Goal: Transaction & Acquisition: Subscribe to service/newsletter

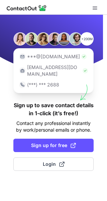
click at [49, 142] on span "Sign up for free" at bounding box center [53, 145] width 45 height 7
click at [71, 143] on span at bounding box center [73, 145] width 5 height 5
drag, startPoint x: 71, startPoint y: 139, endPoint x: 65, endPoint y: 142, distance: 6.7
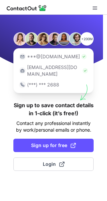
click at [65, 142] on span "Sign up for free" at bounding box center [53, 145] width 45 height 7
click at [61, 142] on button "Sign up for free" at bounding box center [53, 145] width 80 height 13
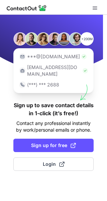
click at [61, 142] on button "Sign up for free" at bounding box center [53, 145] width 80 height 13
click at [52, 142] on span "Sign up for free" at bounding box center [53, 145] width 45 height 7
click at [71, 143] on span at bounding box center [73, 145] width 5 height 5
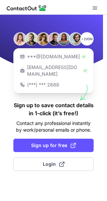
click at [51, 142] on span "Sign up for free" at bounding box center [53, 145] width 45 height 7
click at [62, 162] on button "Login" at bounding box center [53, 163] width 80 height 13
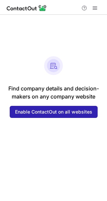
click at [66, 114] on span "Enable ContactOut on all websites" at bounding box center [53, 111] width 77 height 5
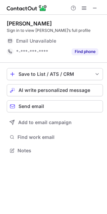
scroll to position [146, 107]
click at [89, 39] on button "View email" at bounding box center [84, 41] width 26 height 7
